Goal: Navigation & Orientation: Find specific page/section

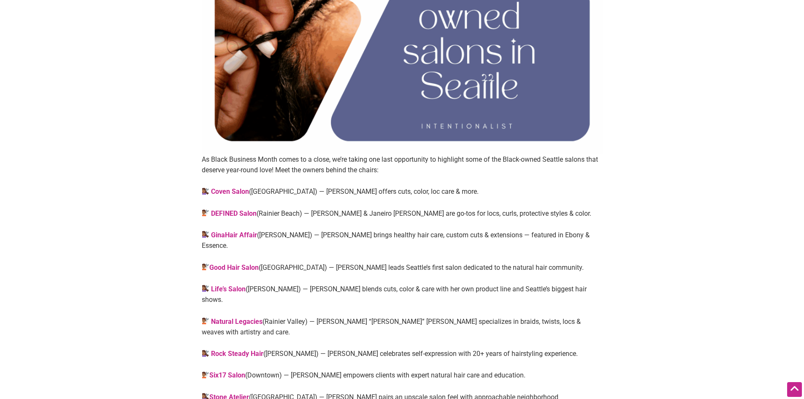
scroll to position [338, 0]
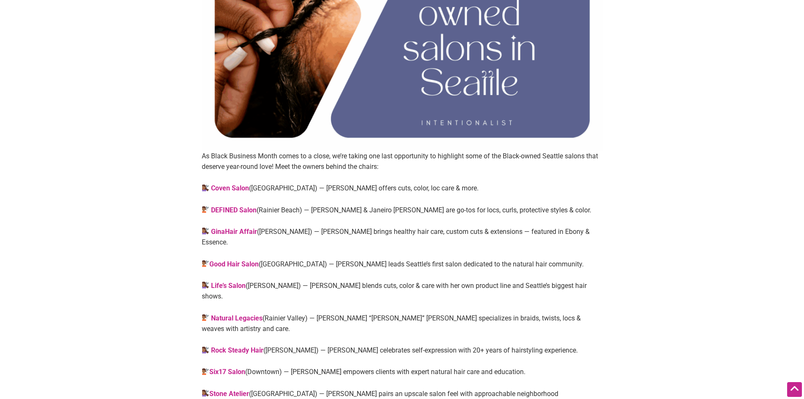
click at [226, 186] on link "Coven Salon" at bounding box center [230, 188] width 38 height 8
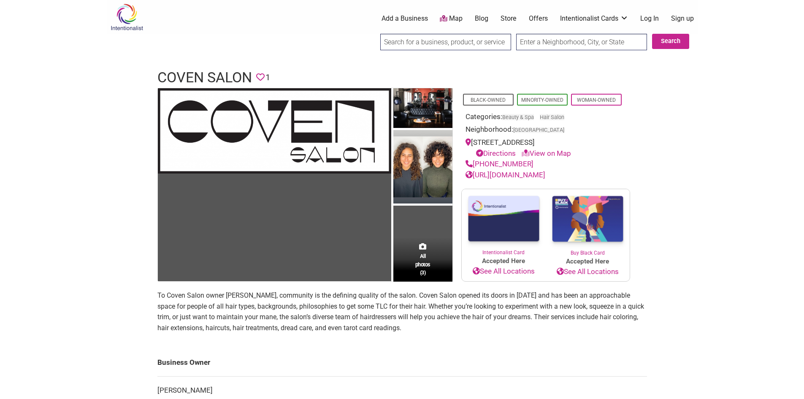
click at [539, 173] on link "[URL][DOMAIN_NAME]" at bounding box center [506, 175] width 80 height 8
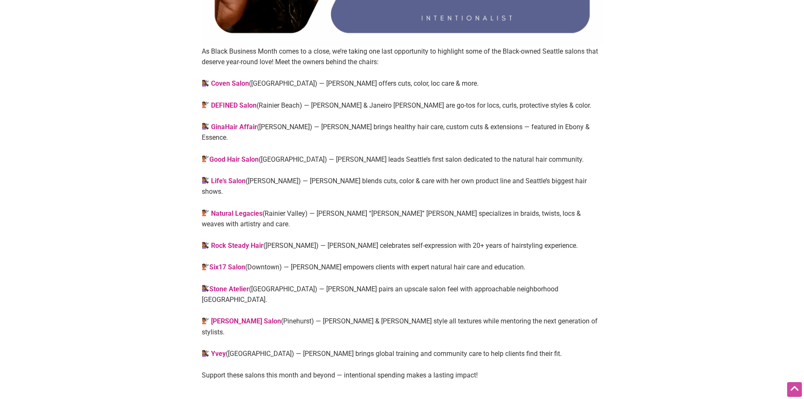
scroll to position [591, 0]
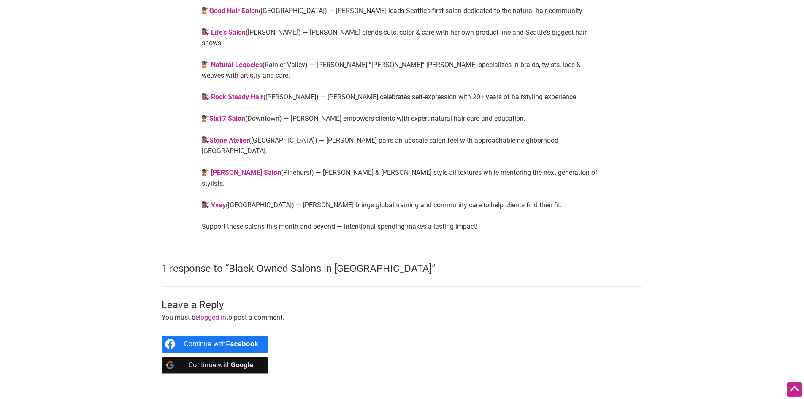
click at [217, 201] on strong "Yvey" at bounding box center [218, 205] width 15 height 8
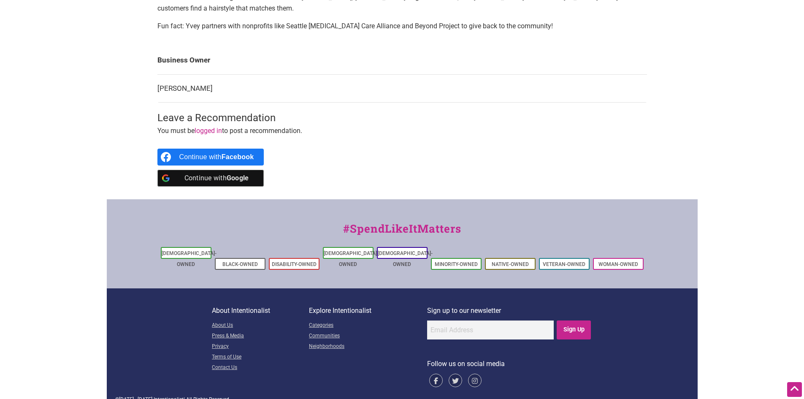
scroll to position [321, 0]
